Goal: Information Seeking & Learning: Learn about a topic

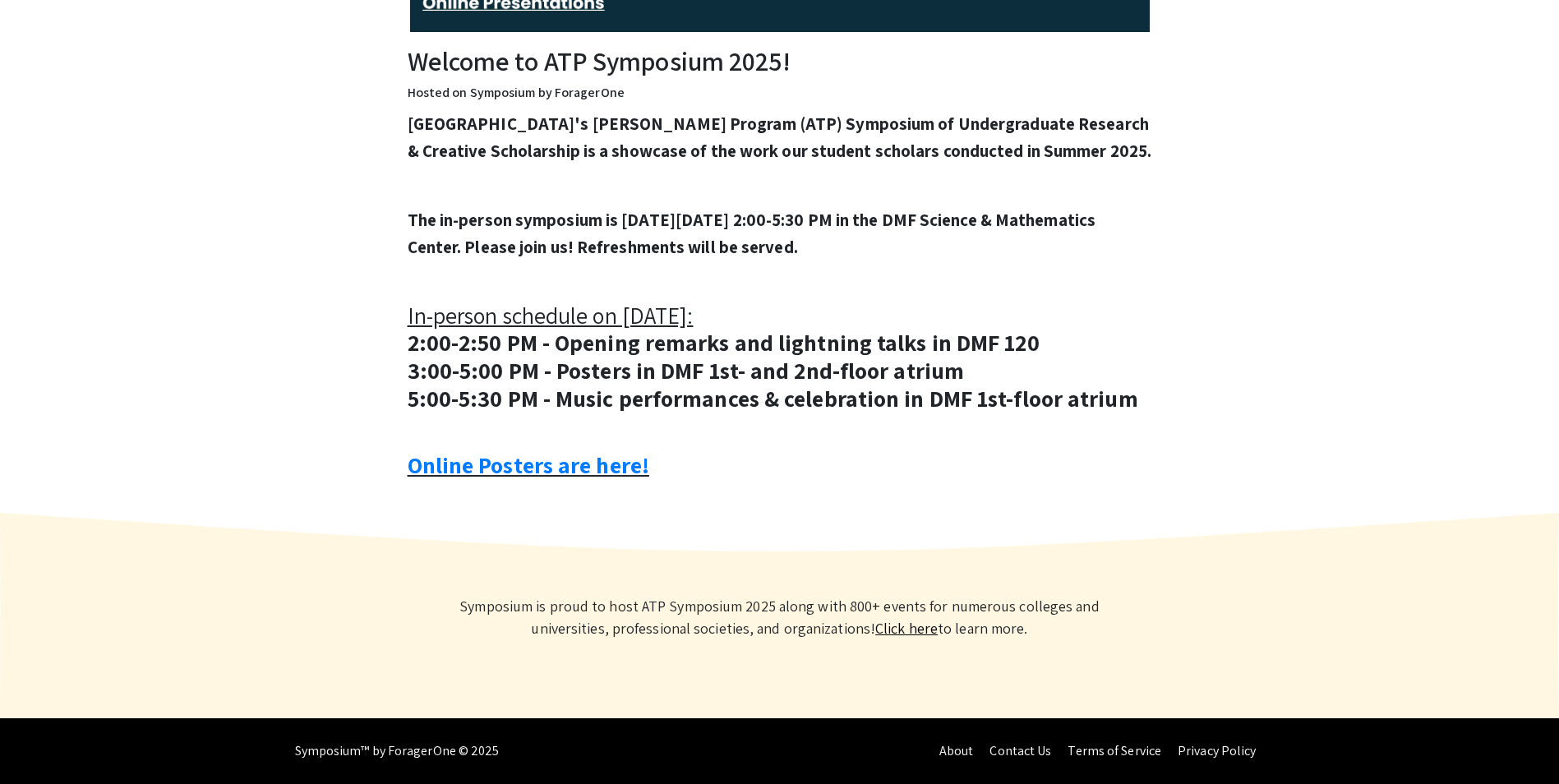
scroll to position [556, 0]
click at [499, 475] on link "Online Posters are here!" at bounding box center [528, 464] width 242 height 31
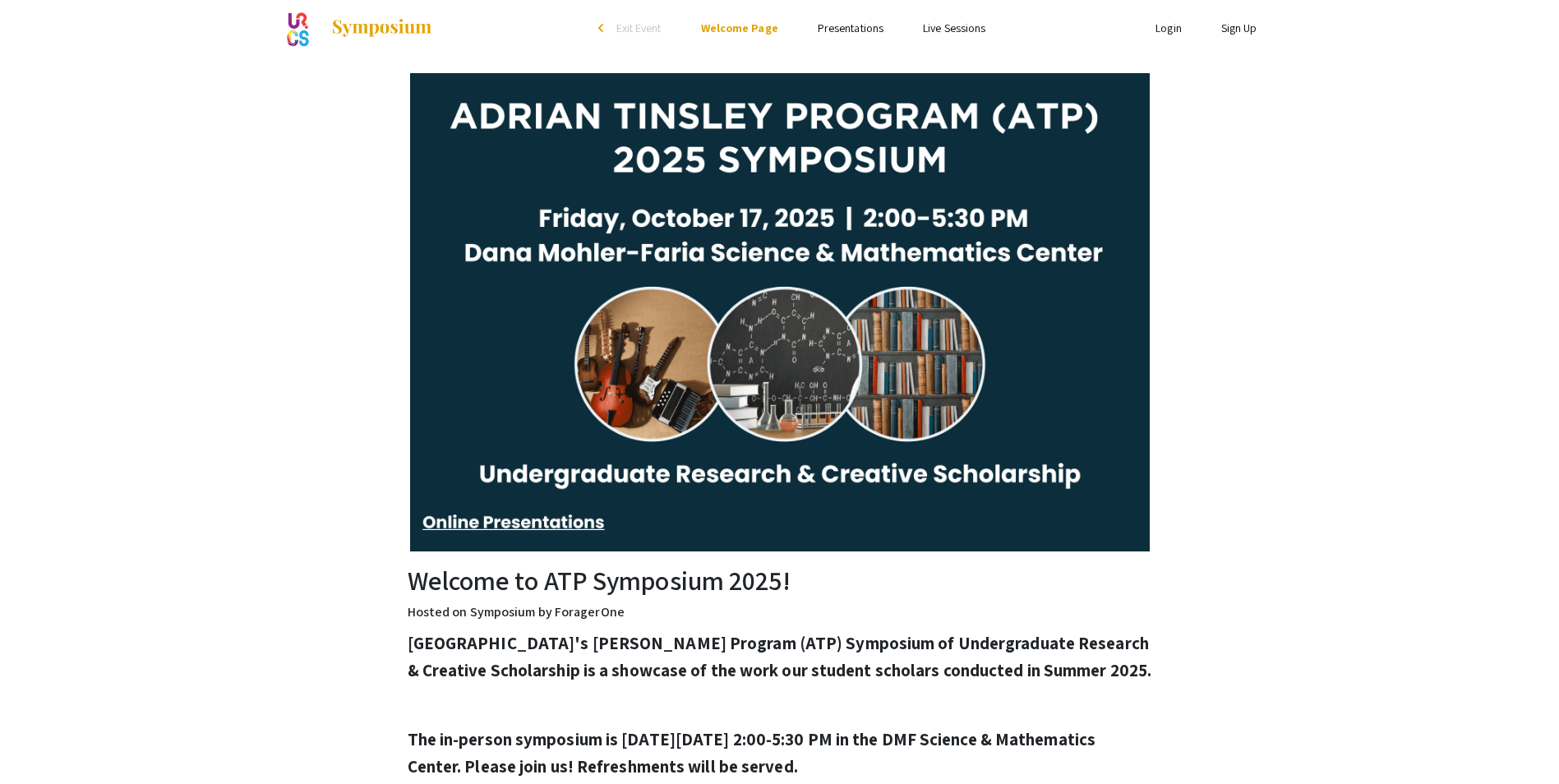
scroll to position [0, 0]
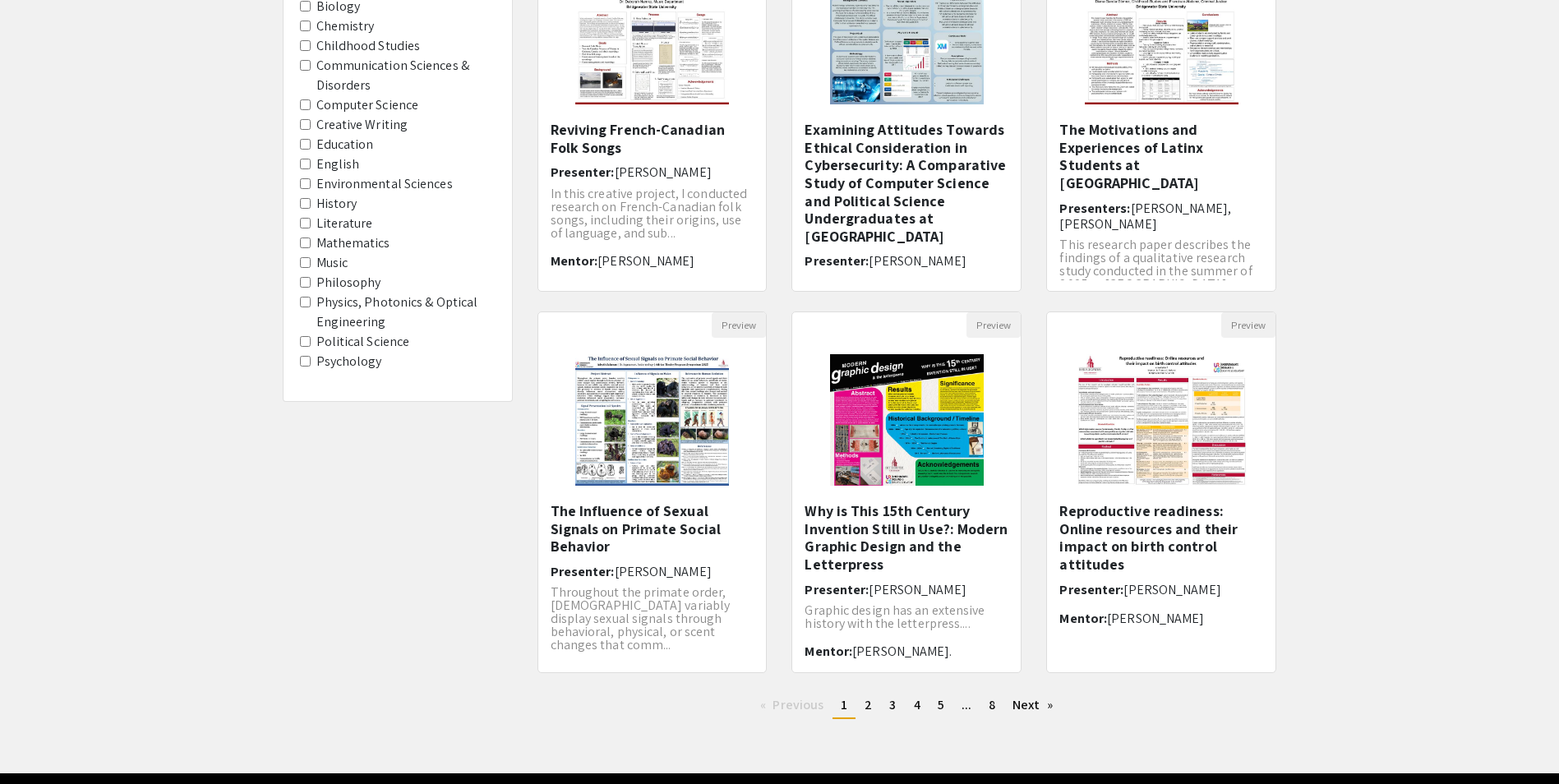
scroll to position [306, 0]
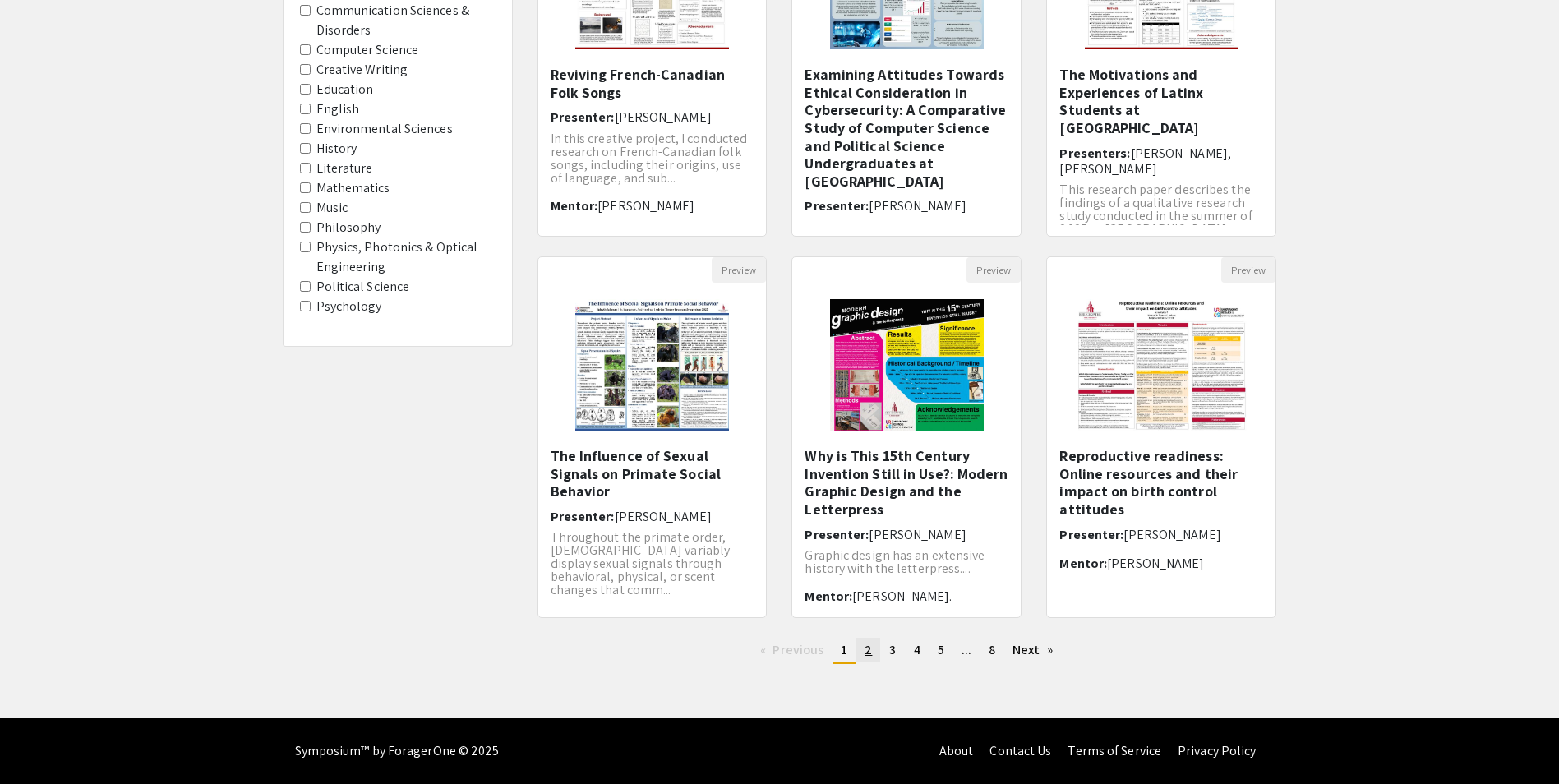
click at [864, 653] on link "page 2" at bounding box center [868, 650] width 24 height 25
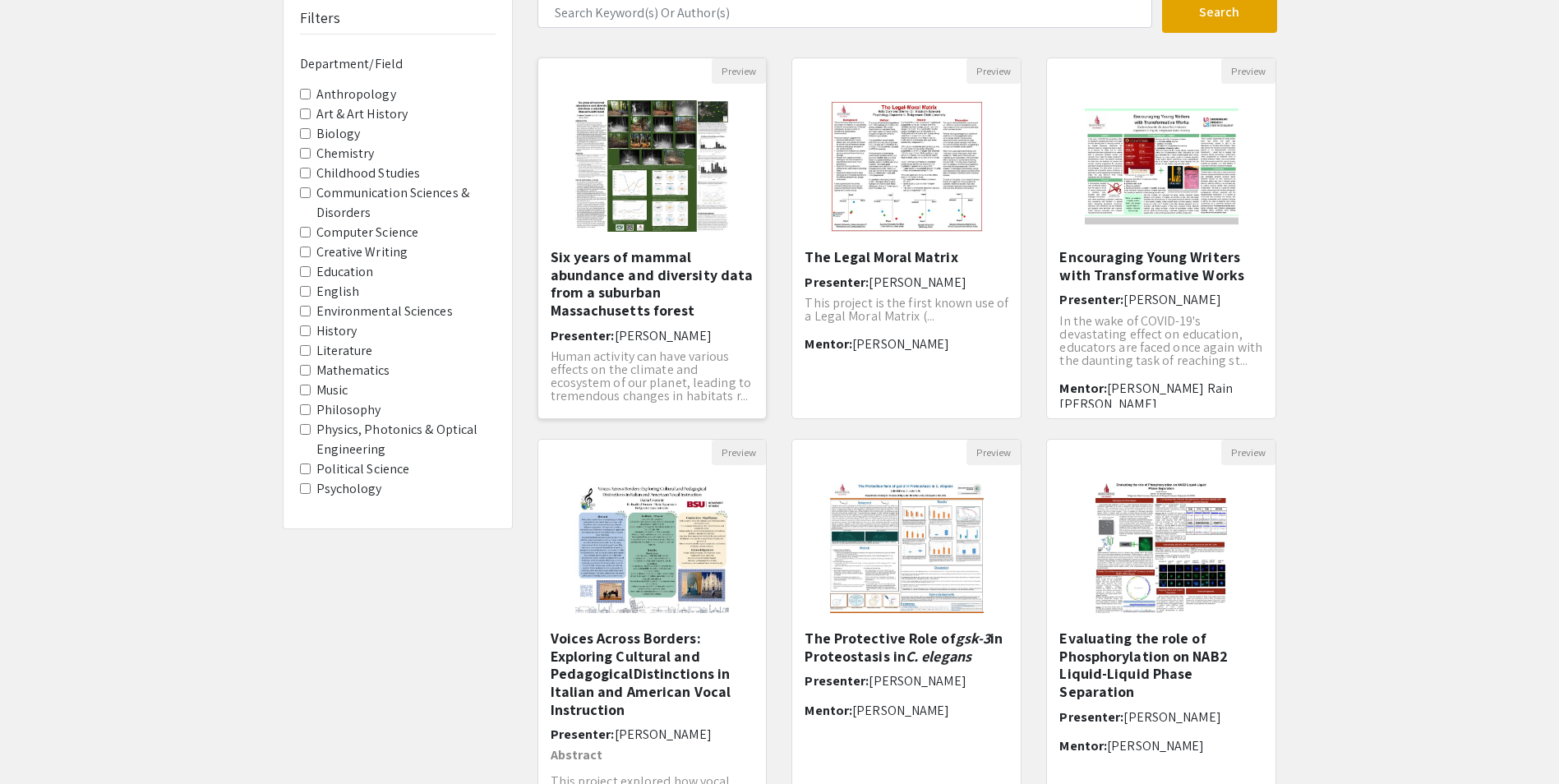
scroll to position [247, 0]
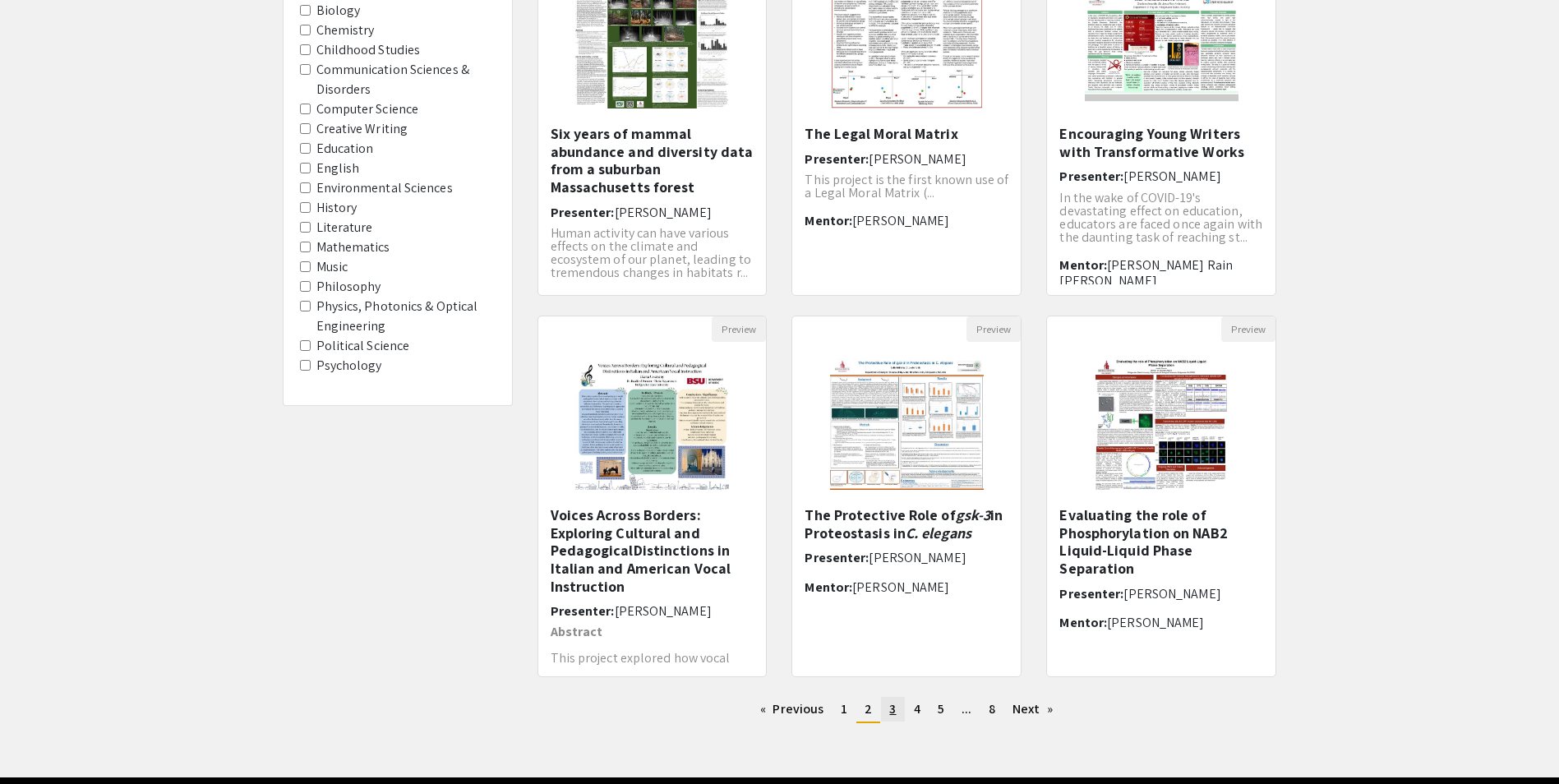
click at [895, 709] on link "page 3" at bounding box center [892, 709] width 23 height 25
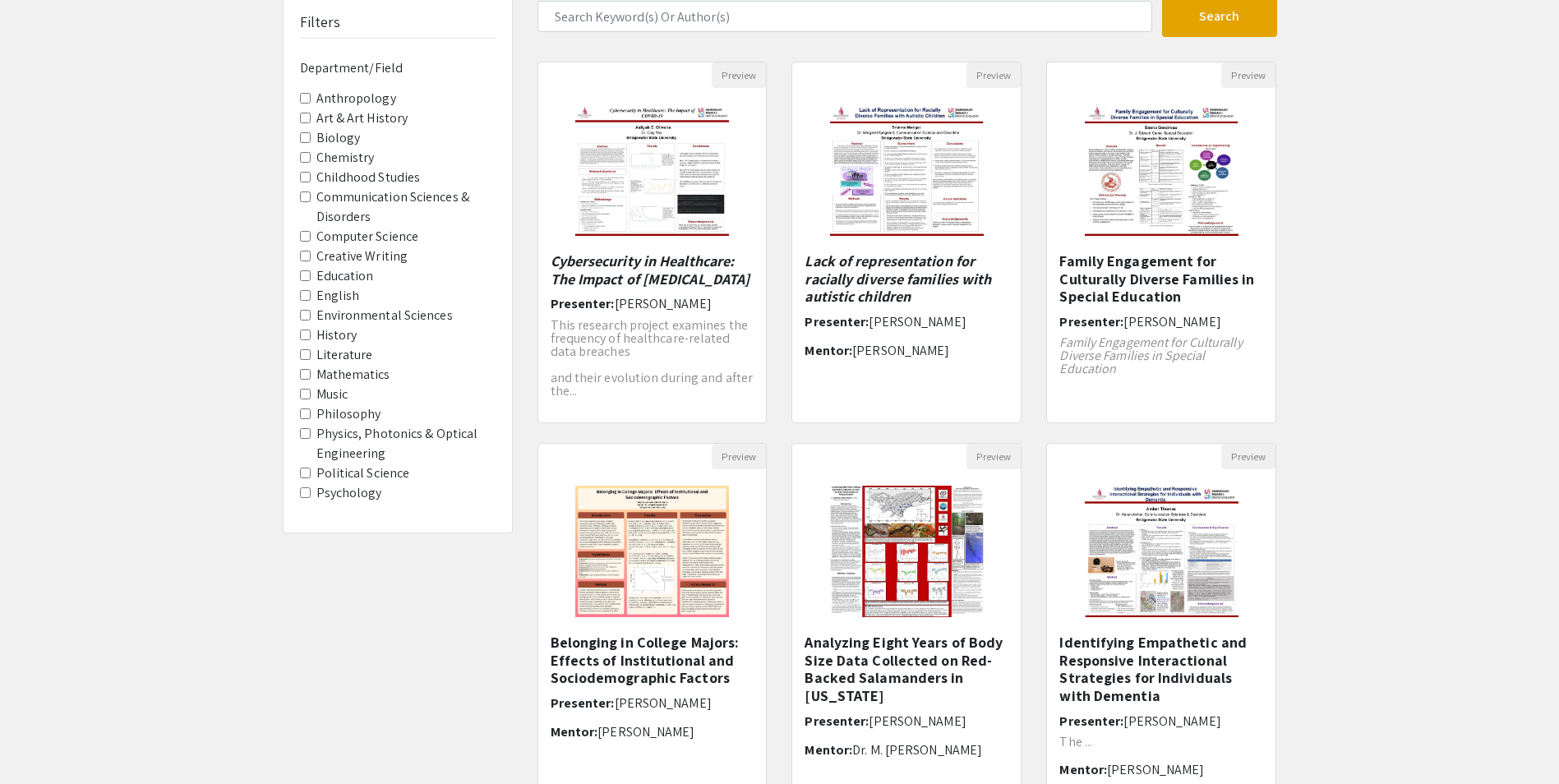
scroll to position [247, 0]
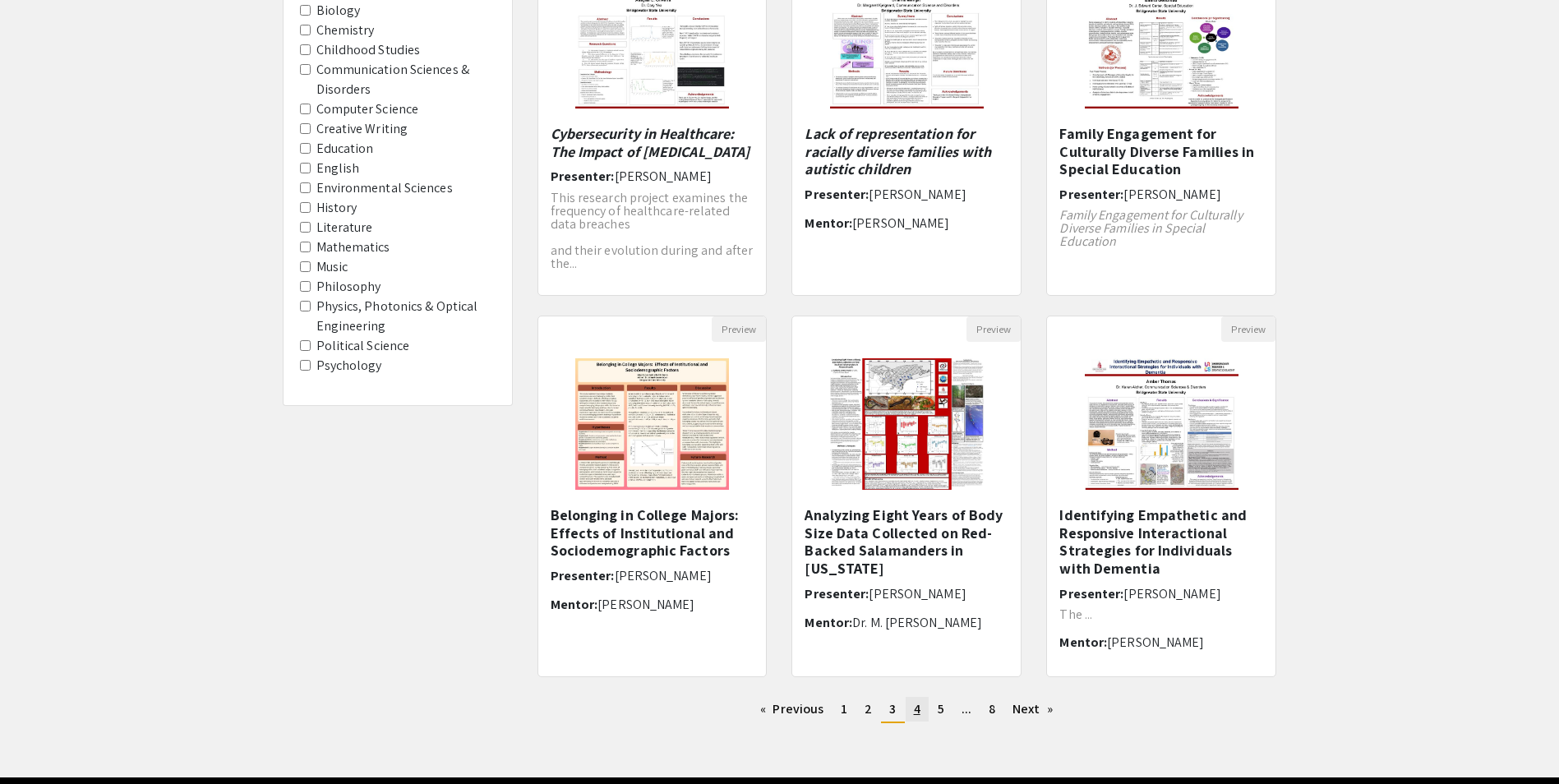
click at [919, 711] on span "4" at bounding box center [917, 708] width 6 height 18
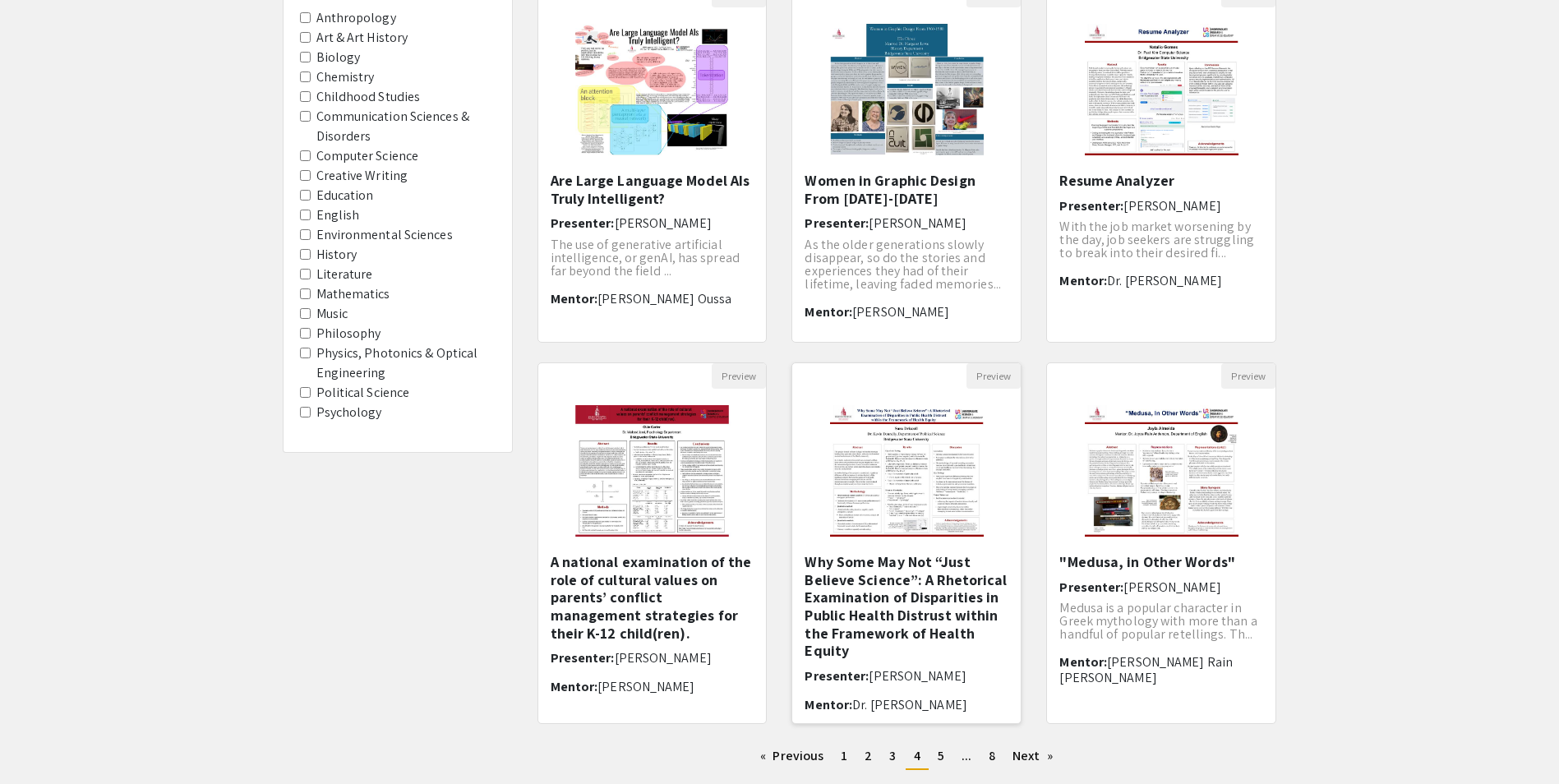
scroll to position [247, 0]
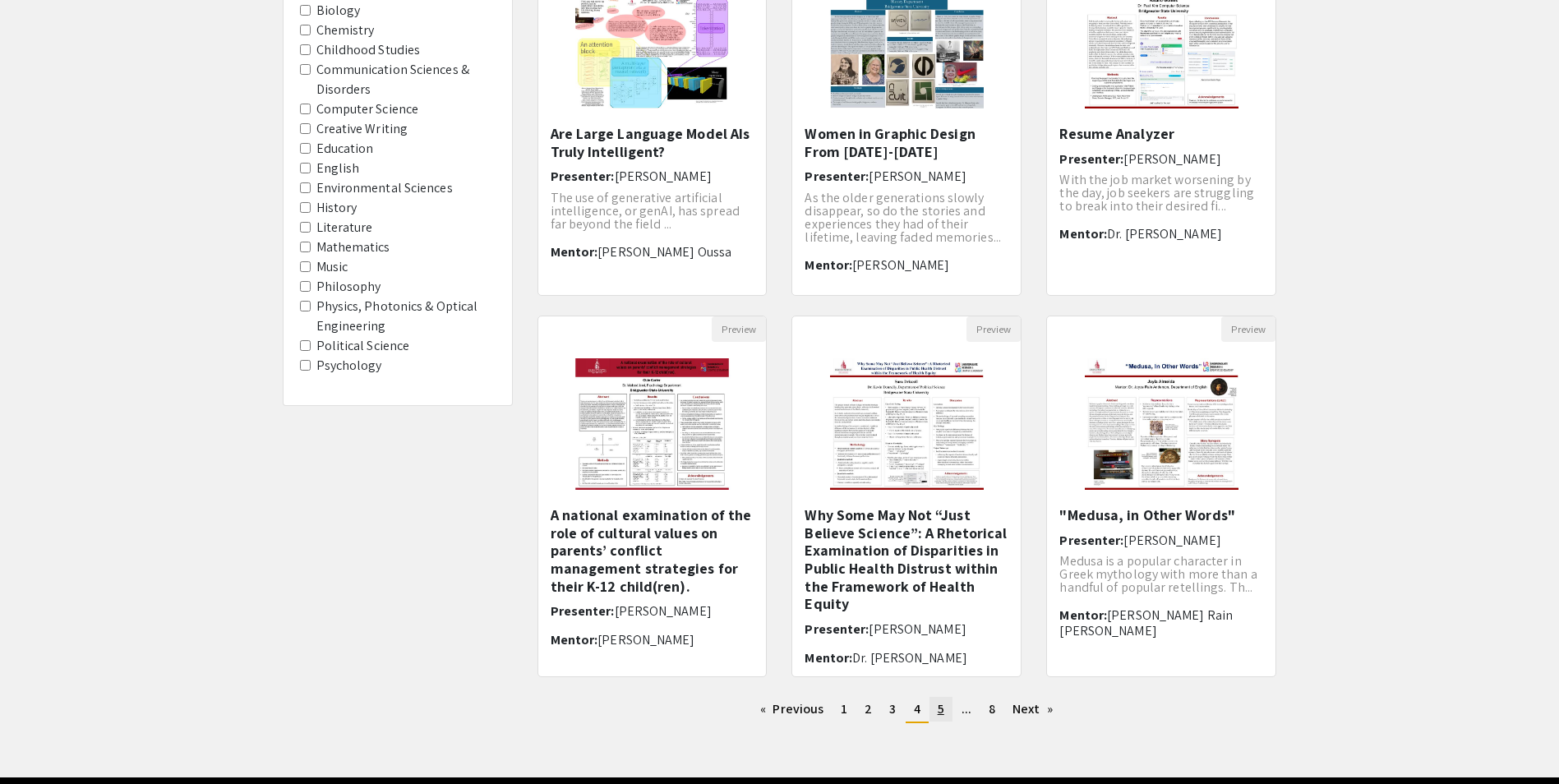
click at [938, 713] on span "5" at bounding box center [940, 708] width 6 height 18
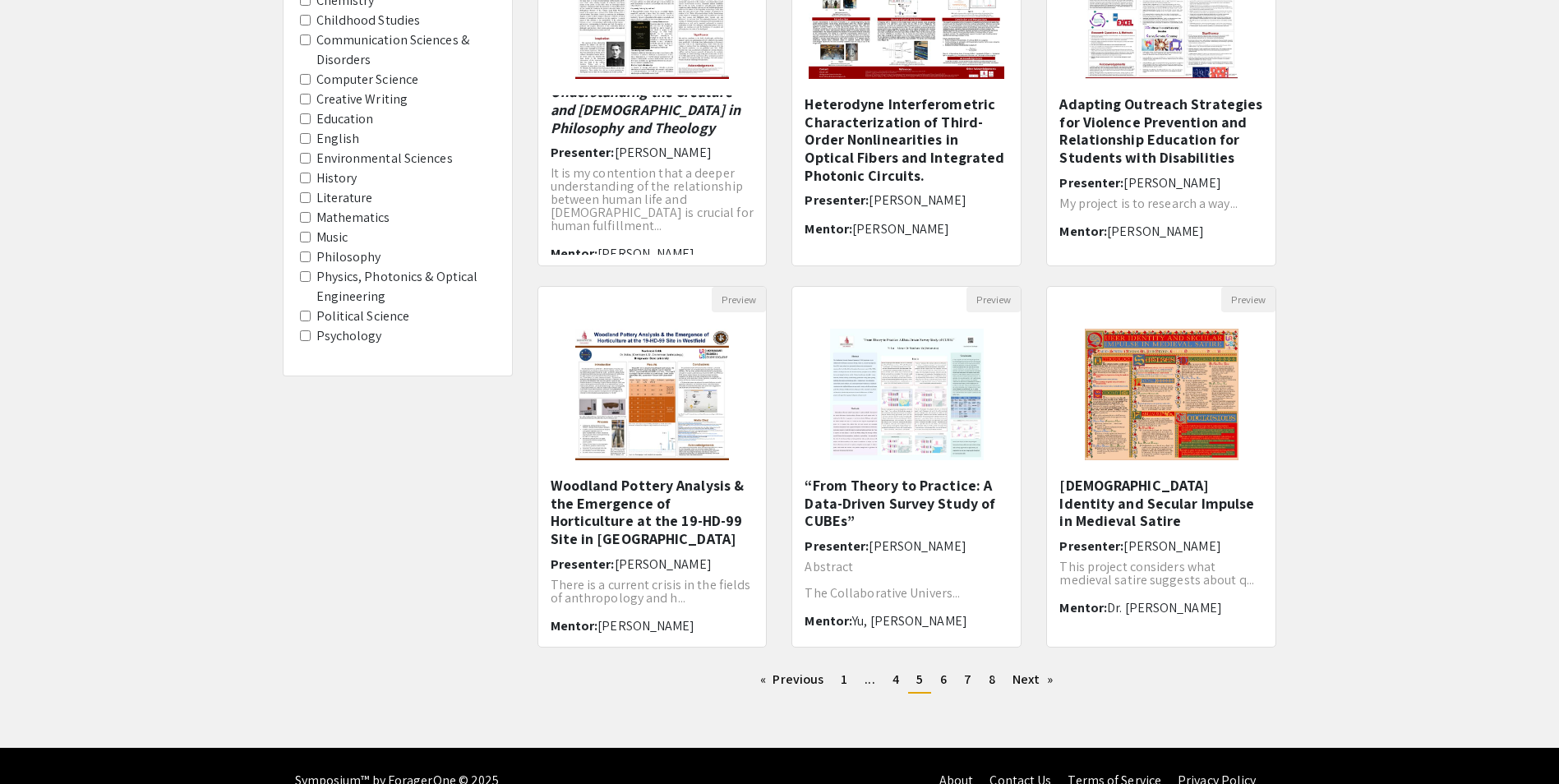
scroll to position [306, 0]
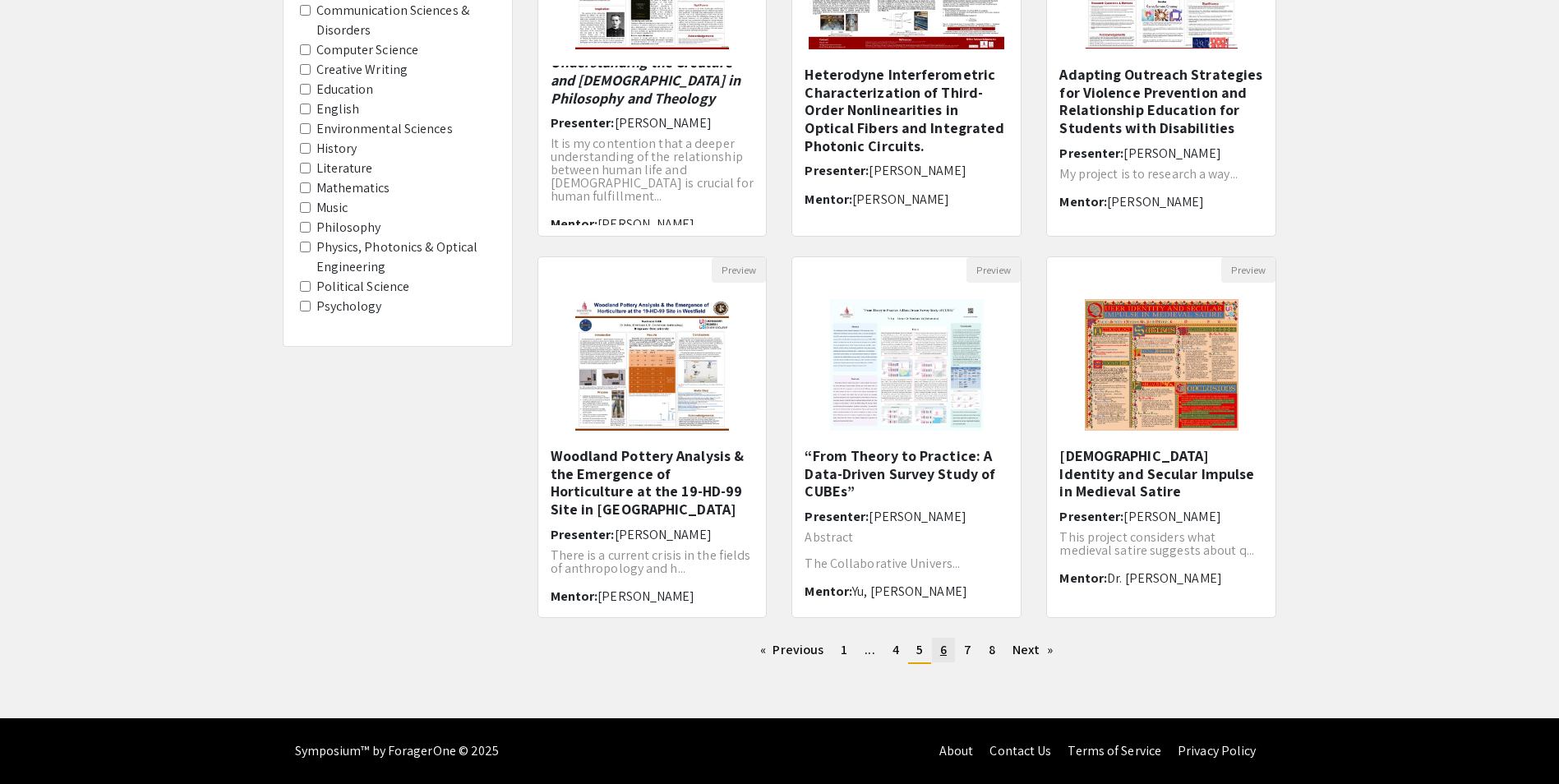
click at [949, 658] on link "page 6" at bounding box center [943, 650] width 23 height 25
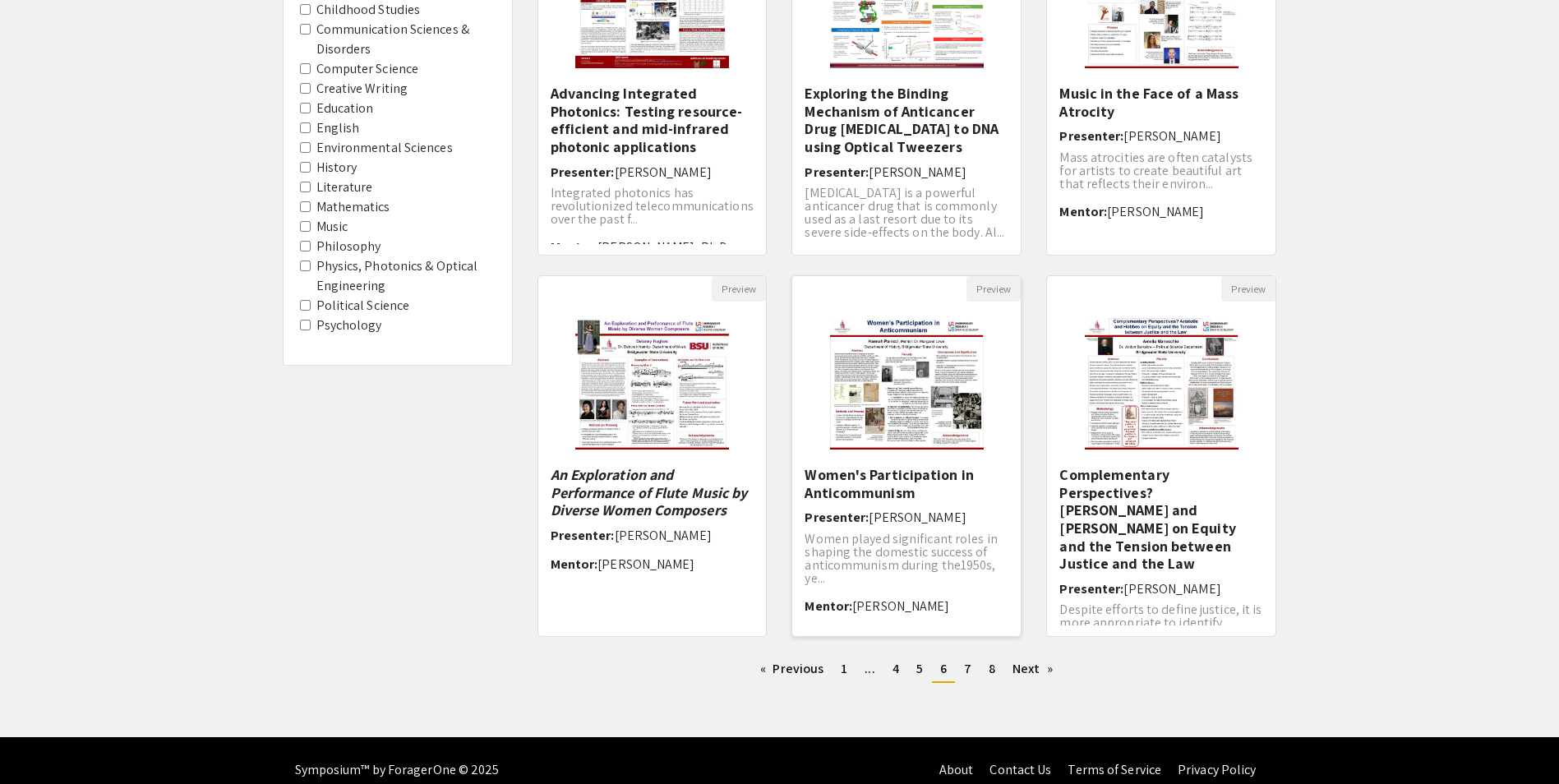
scroll to position [306, 0]
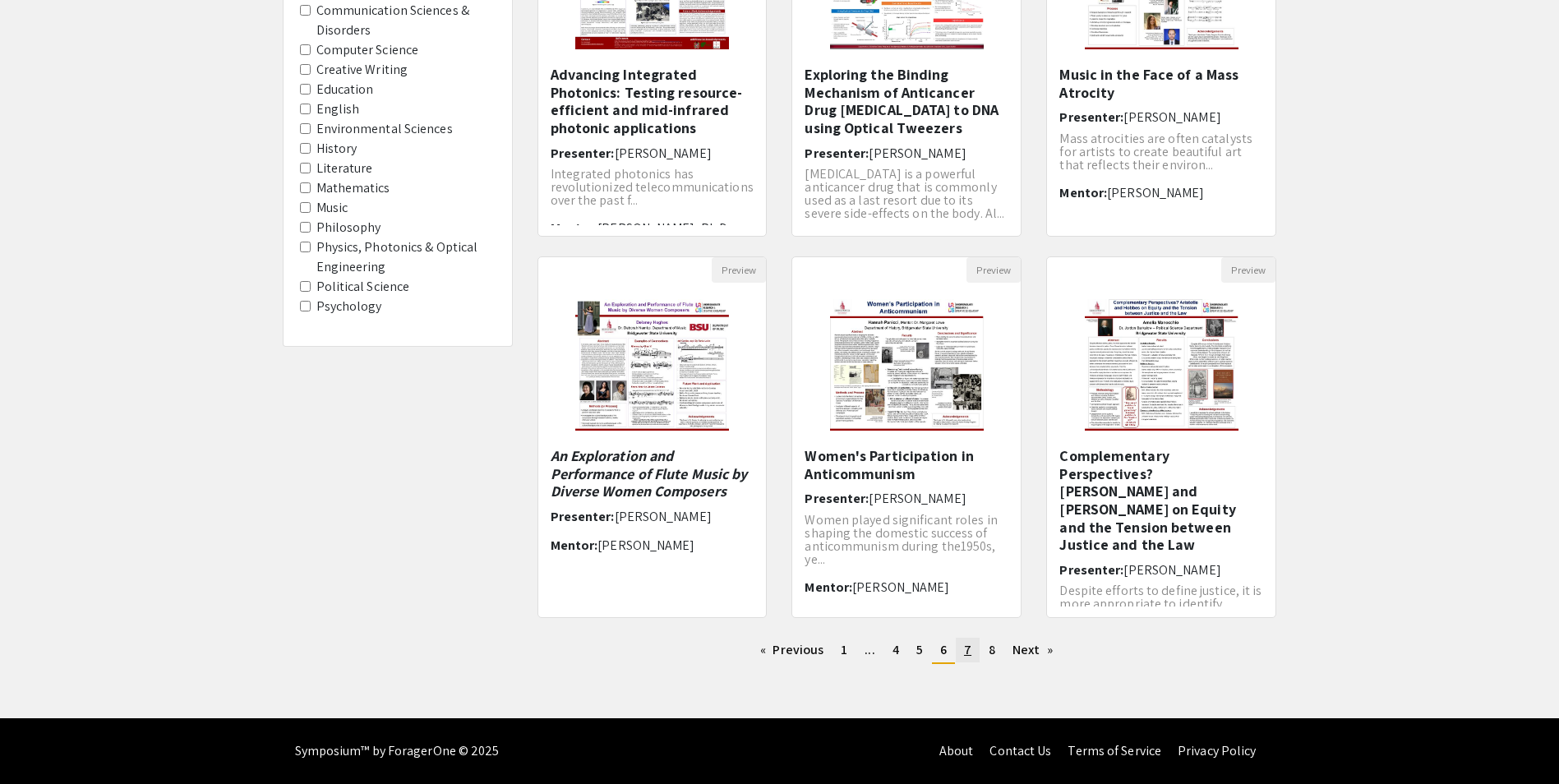
click at [966, 654] on span "7" at bounding box center [968, 649] width 7 height 18
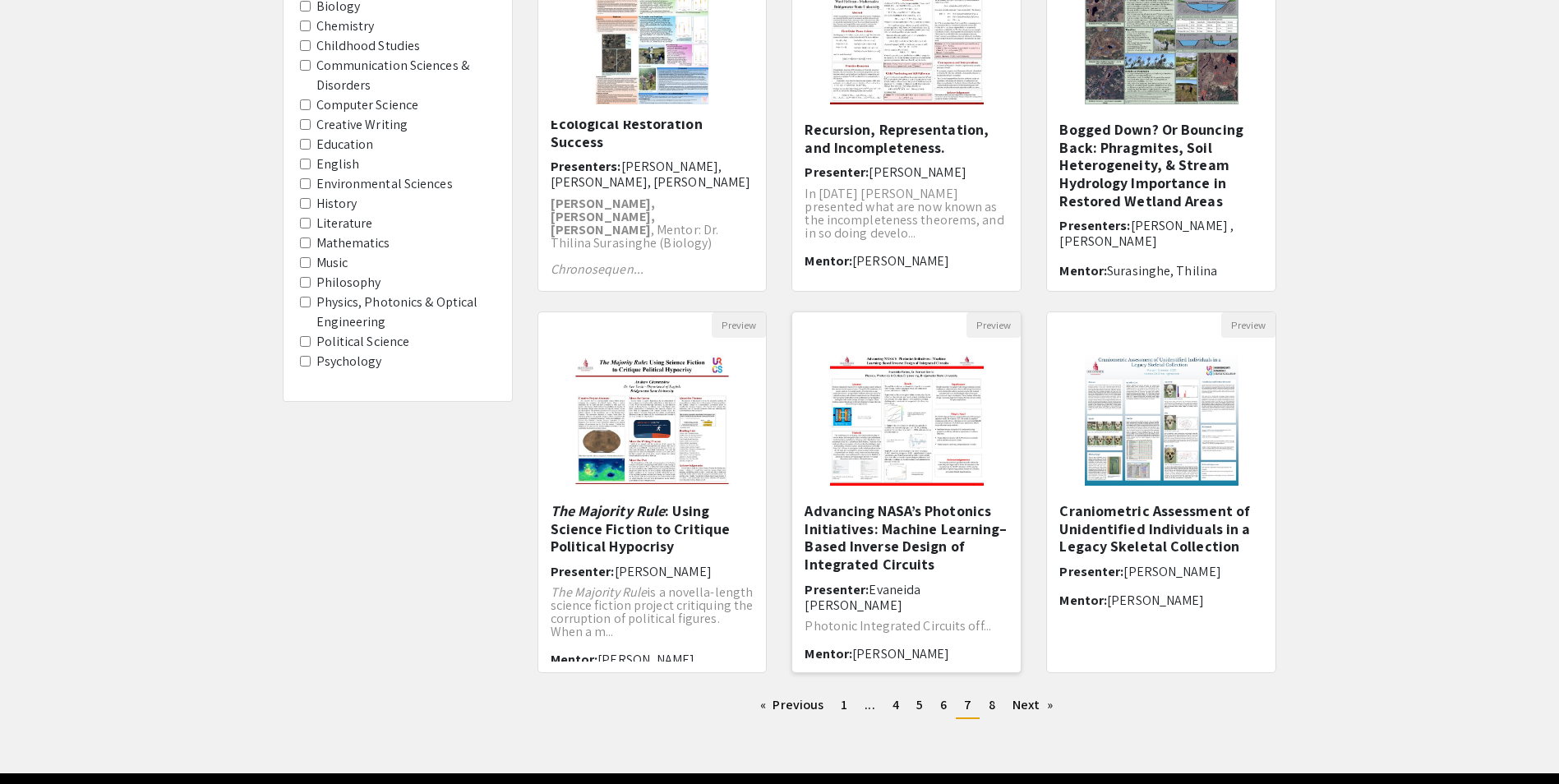
scroll to position [306, 0]
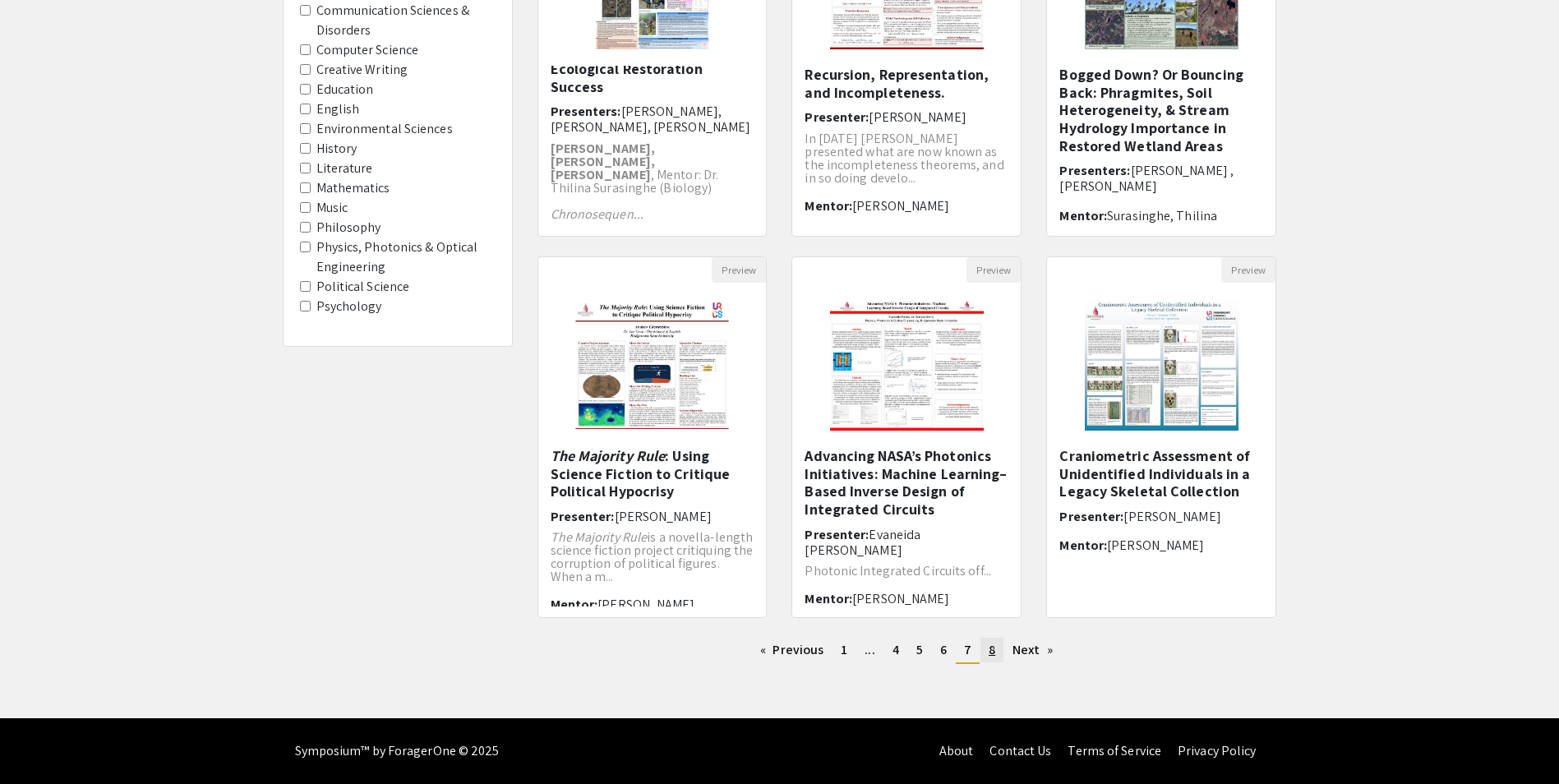
click at [1000, 642] on link "page 8" at bounding box center [992, 650] width 23 height 25
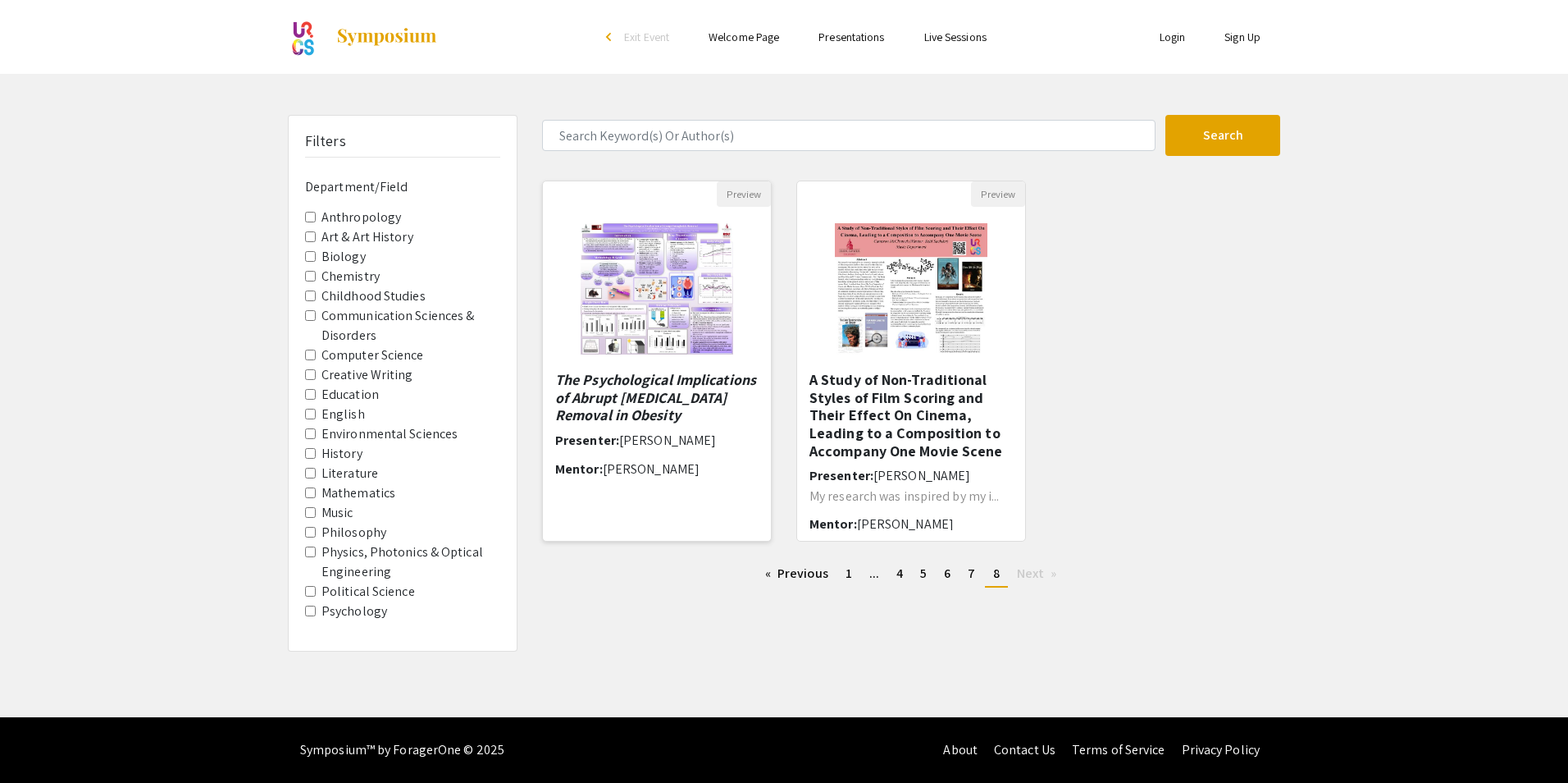
click at [635, 387] on em "The Psychological Implications of Abrupt [MEDICAL_DATA] Removal in Obesity" at bounding box center [655, 397] width 201 height 55
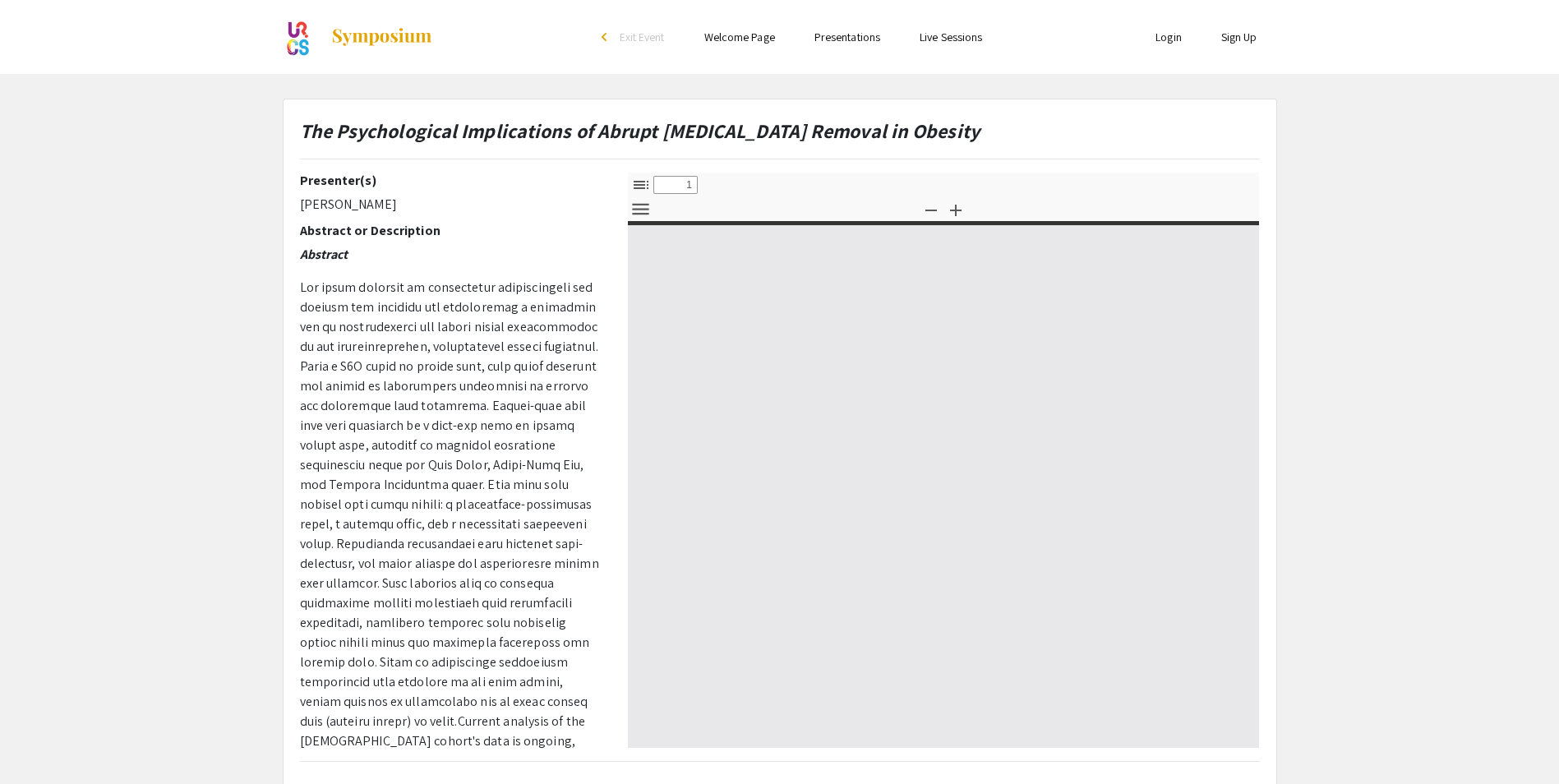
select select "custom"
type input "0"
select select "custom"
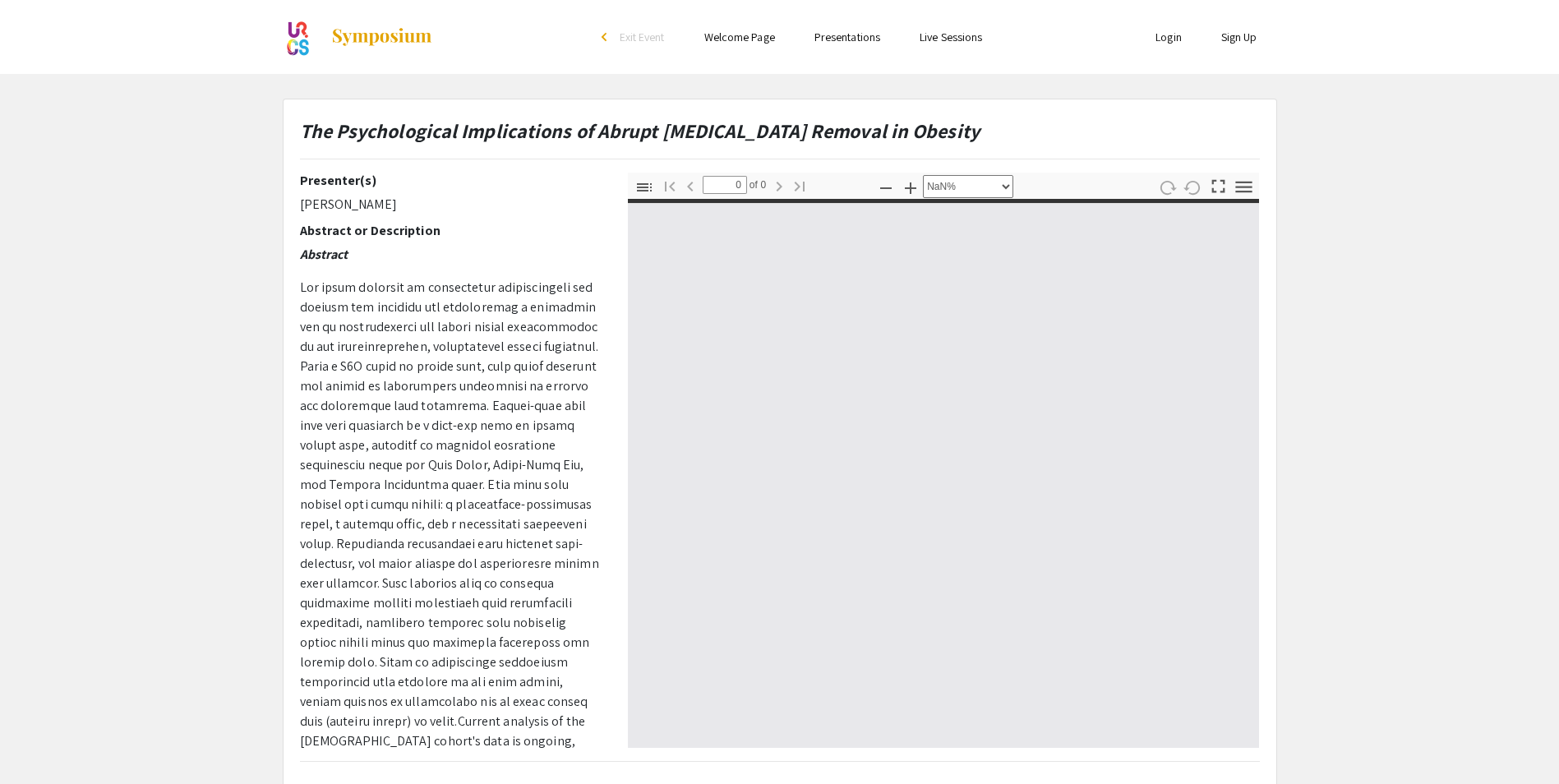
type input "1"
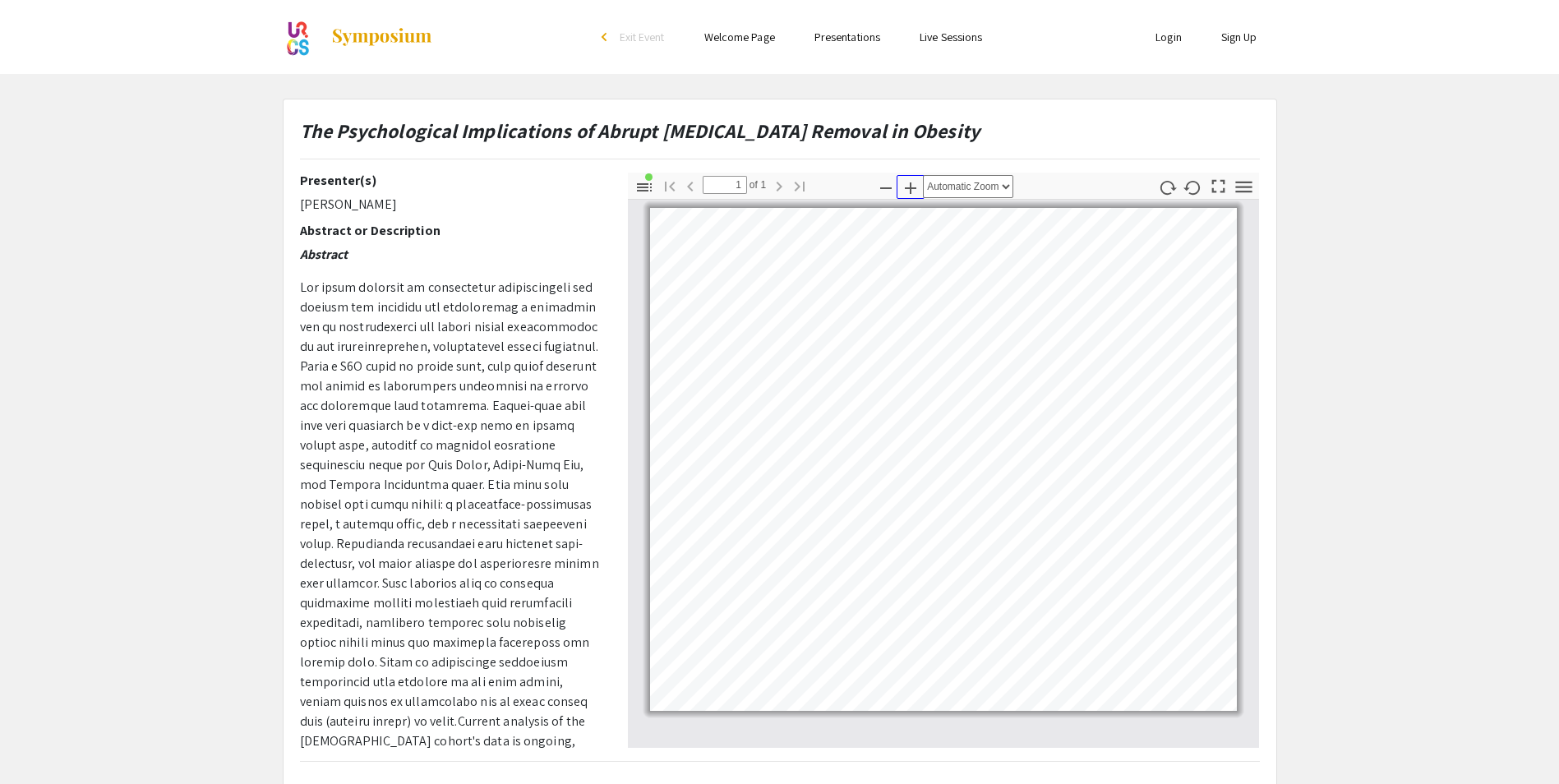
click at [913, 188] on icon "button" at bounding box center [910, 188] width 11 height 11
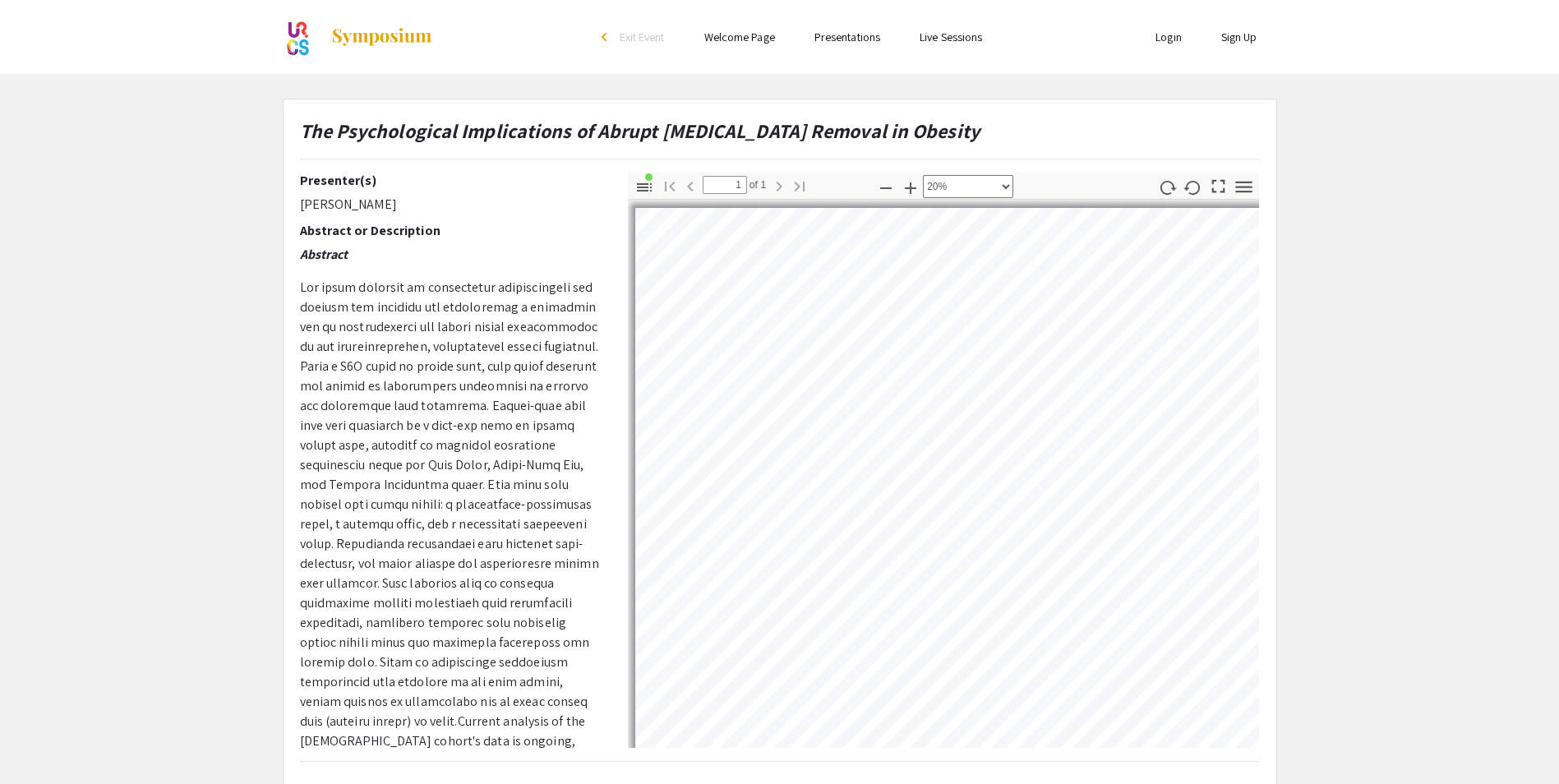
click at [915, 199] on pdf-zoom-in "Zoom In" at bounding box center [910, 187] width 25 height 30
click at [914, 197] on icon "button" at bounding box center [910, 187] width 19 height 19
click at [913, 192] on icon "button" at bounding box center [910, 187] width 19 height 19
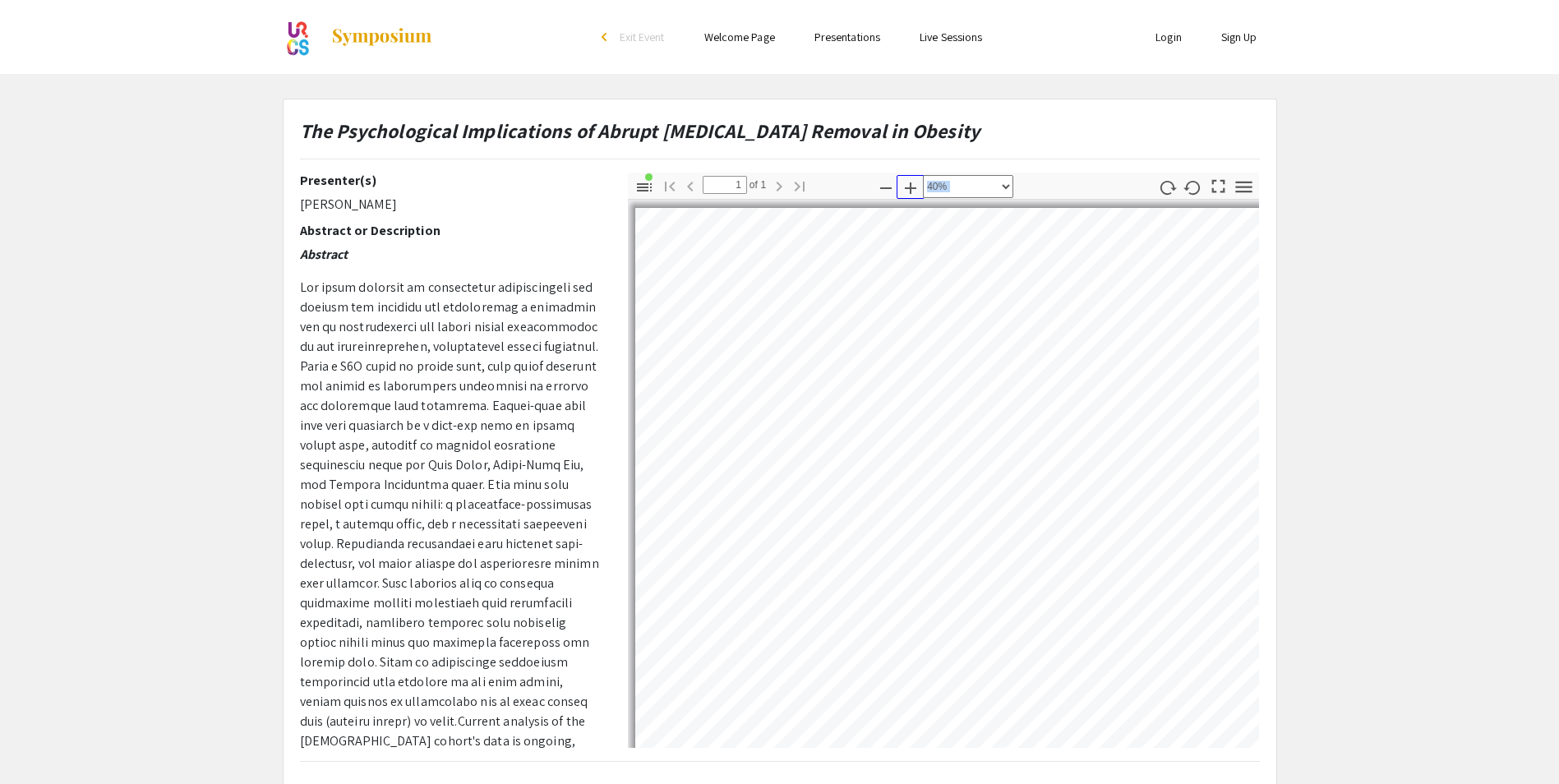
select select "0.5"
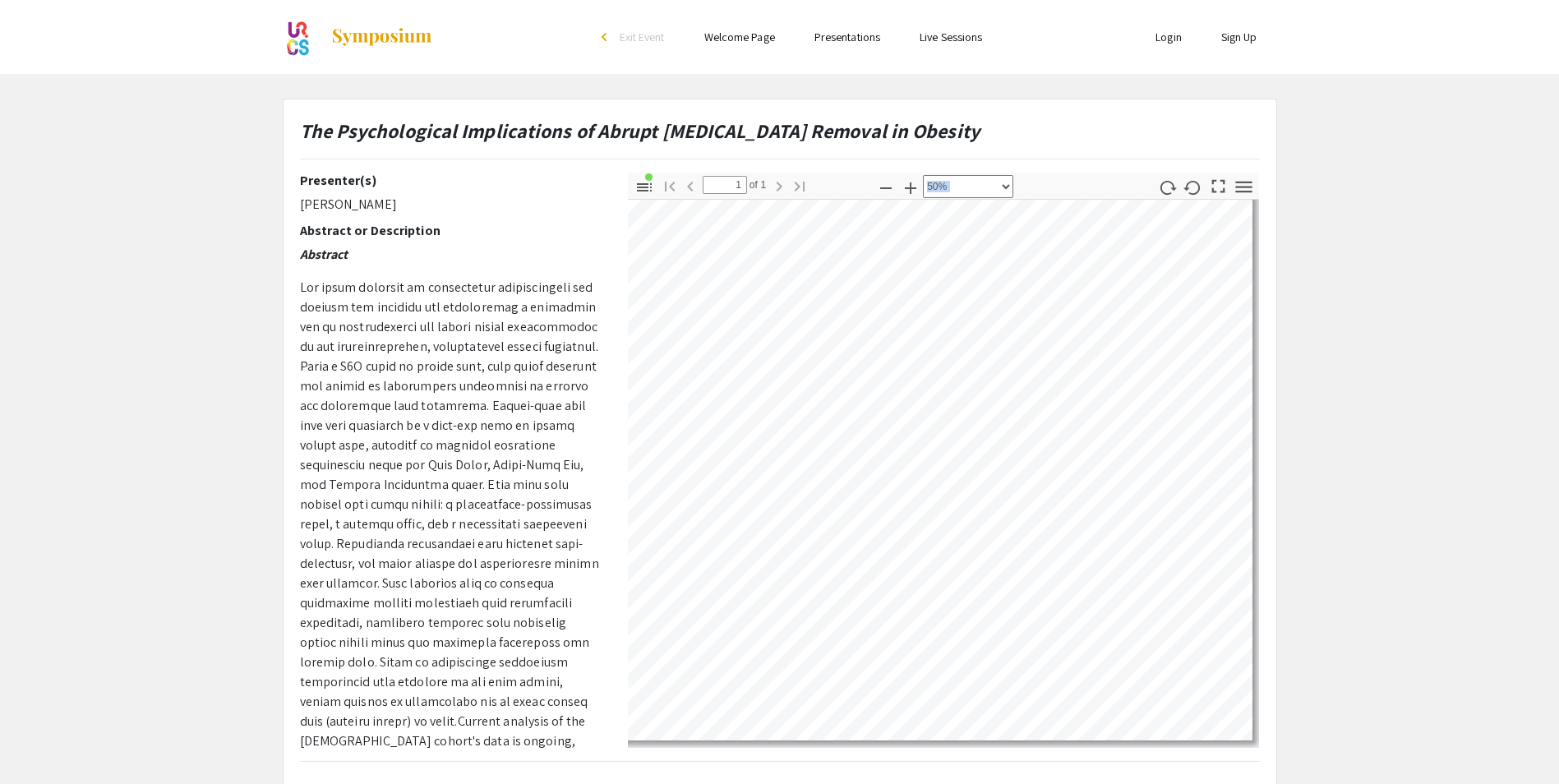
scroll to position [82, 0]
